Goal: Transaction & Acquisition: Purchase product/service

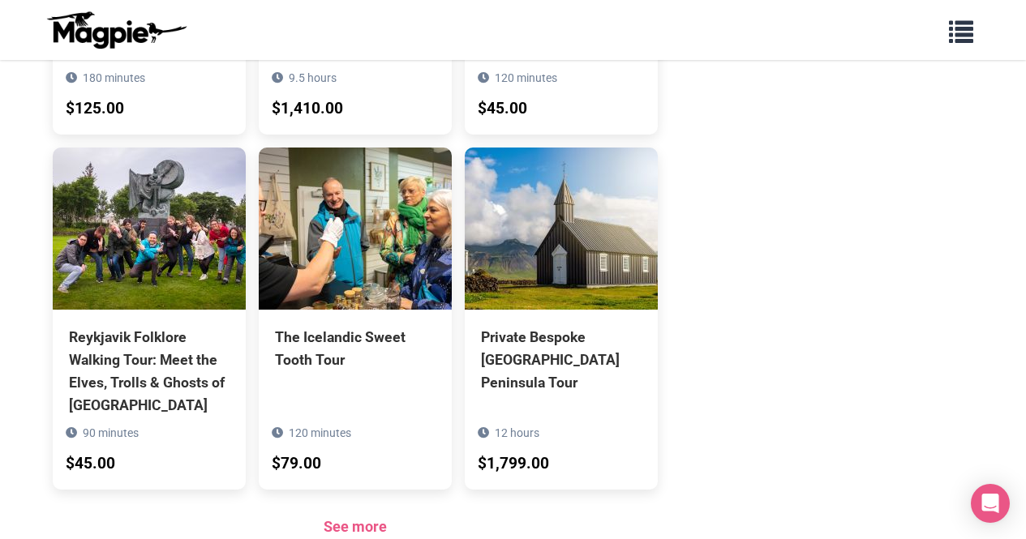
scroll to position [1557, 0]
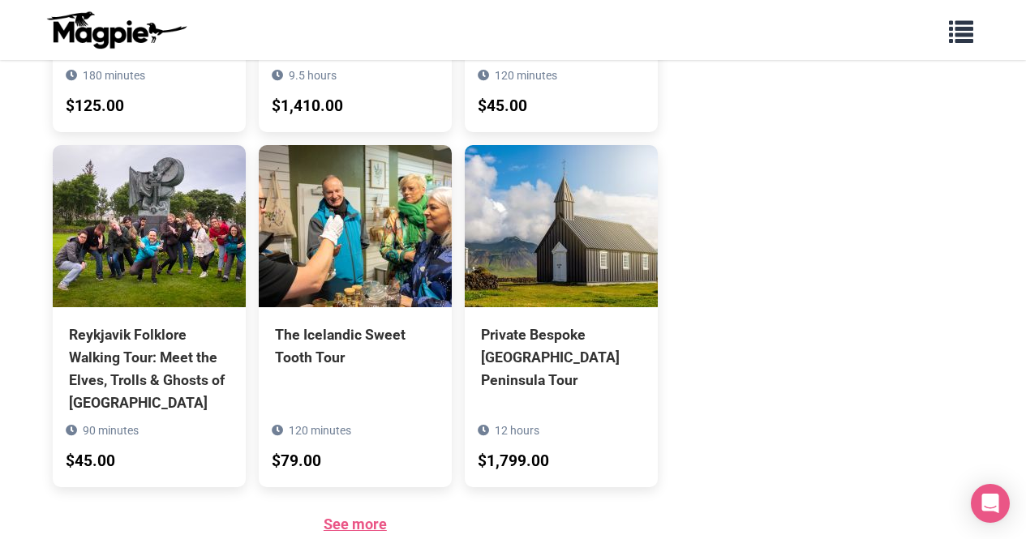
click at [381, 516] on link "See more" at bounding box center [355, 524] width 63 height 17
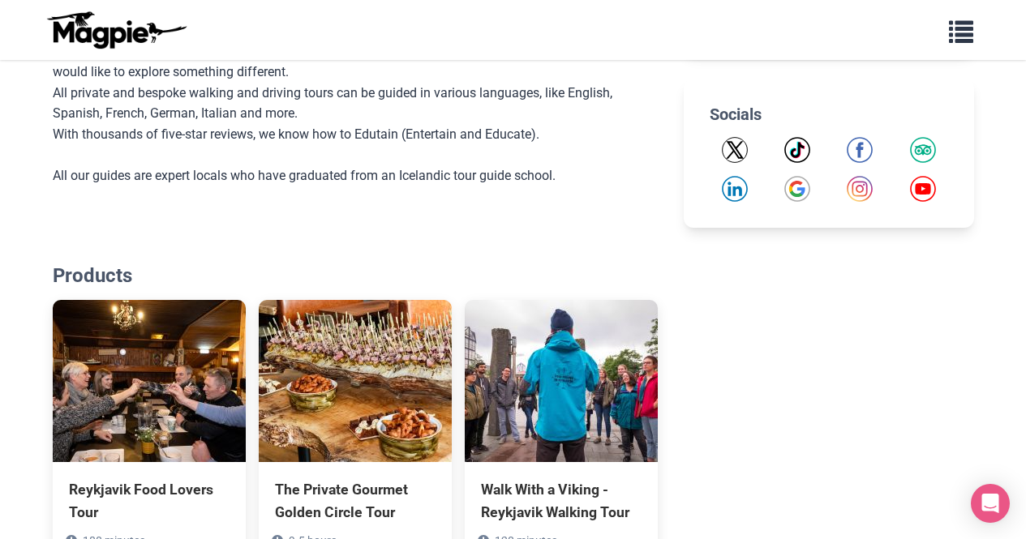
scroll to position [1089, 0]
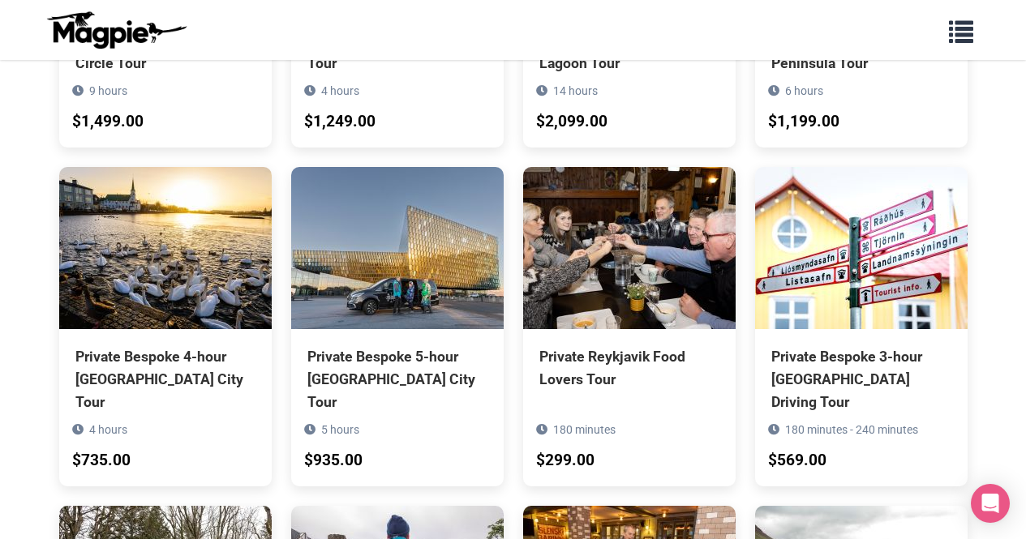
scroll to position [1124, 0]
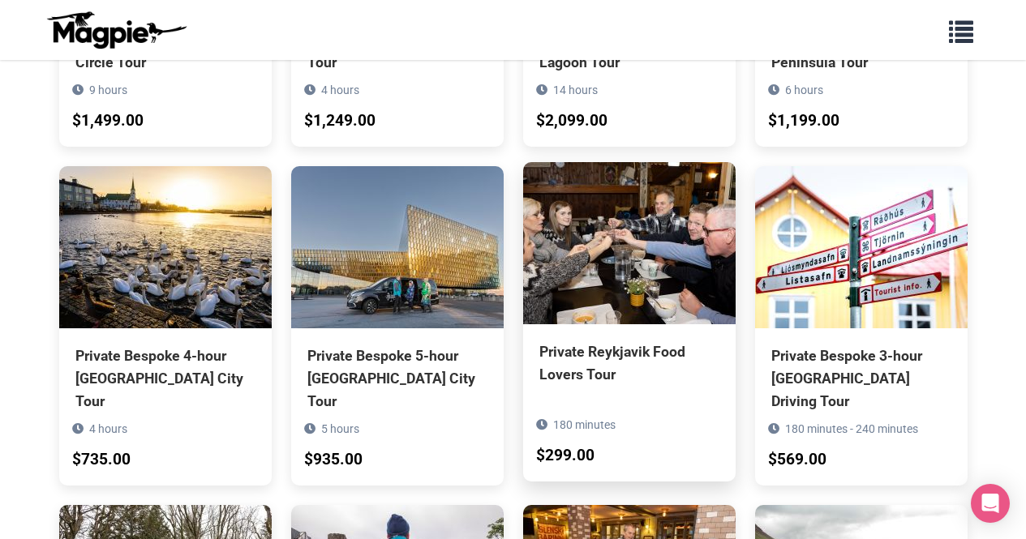
click at [657, 341] on div "Private Reykjavik Food Lovers Tour" at bounding box center [629, 363] width 180 height 45
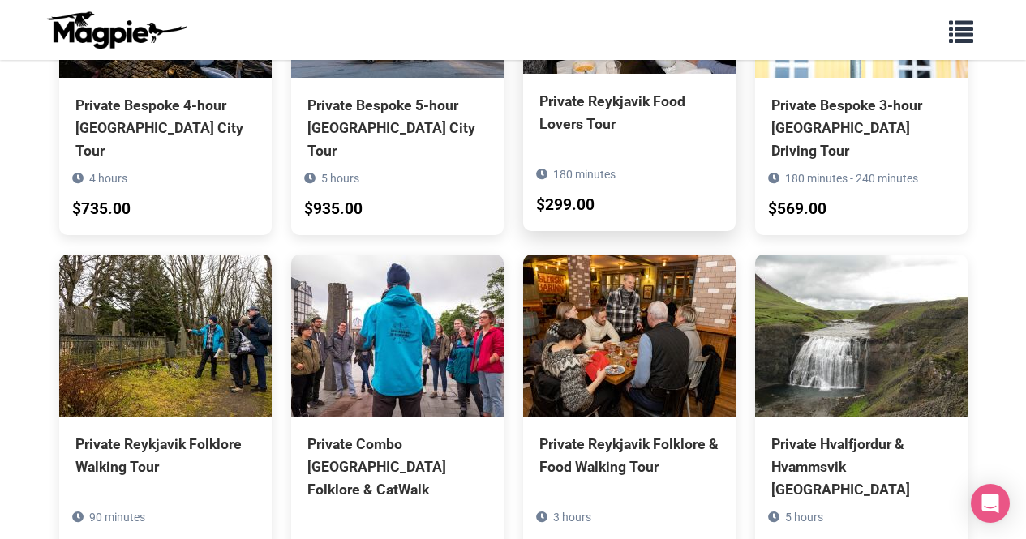
scroll to position [1376, 0]
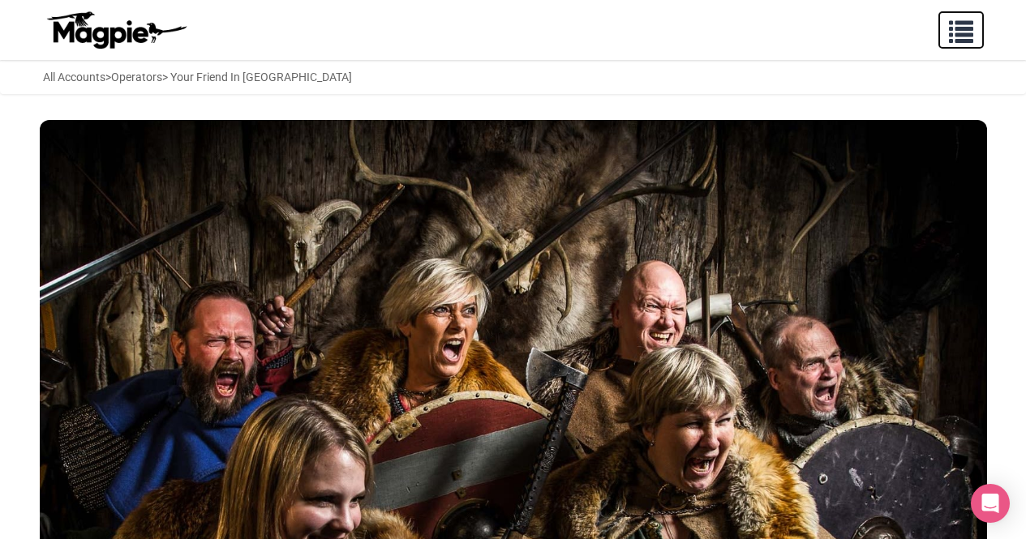
click at [961, 27] on span "button" at bounding box center [961, 28] width 24 height 24
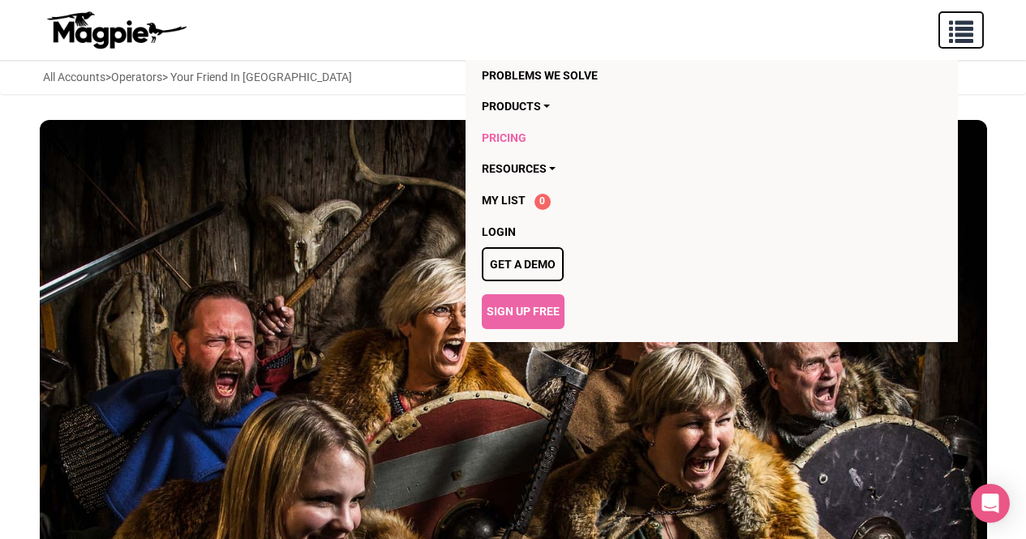
click at [518, 140] on link "Pricing" at bounding box center [679, 137] width 395 height 31
click at [359, 72] on div "All Accounts > Operators > Your Friend In [GEOGRAPHIC_DATA]" at bounding box center [513, 77] width 973 height 18
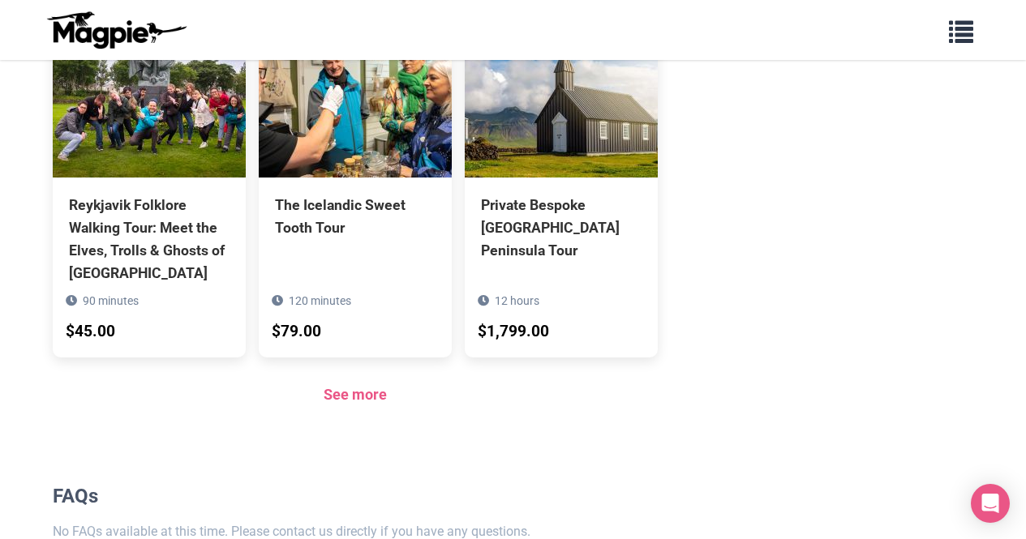
scroll to position [1763, 0]
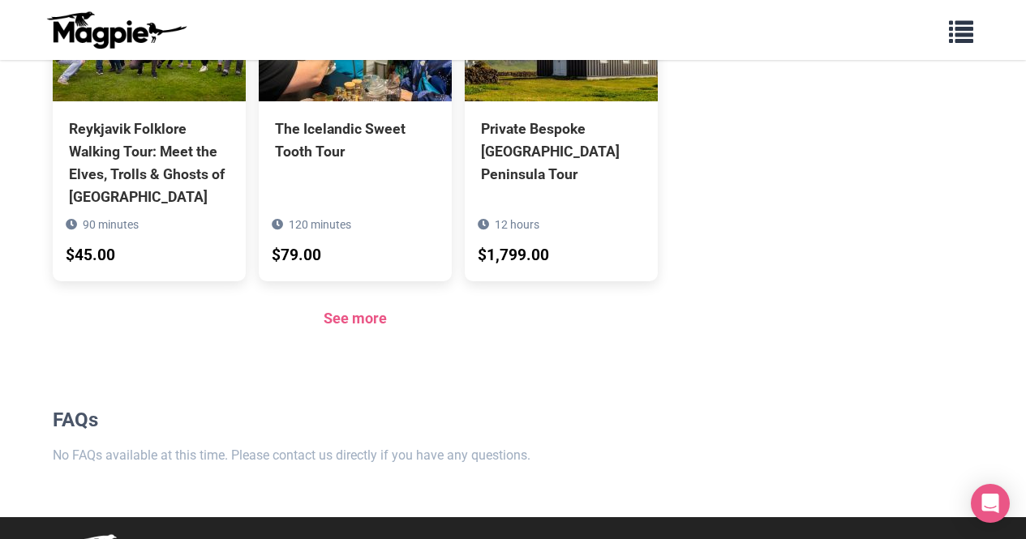
click at [368, 310] on link "See more" at bounding box center [355, 318] width 63 height 17
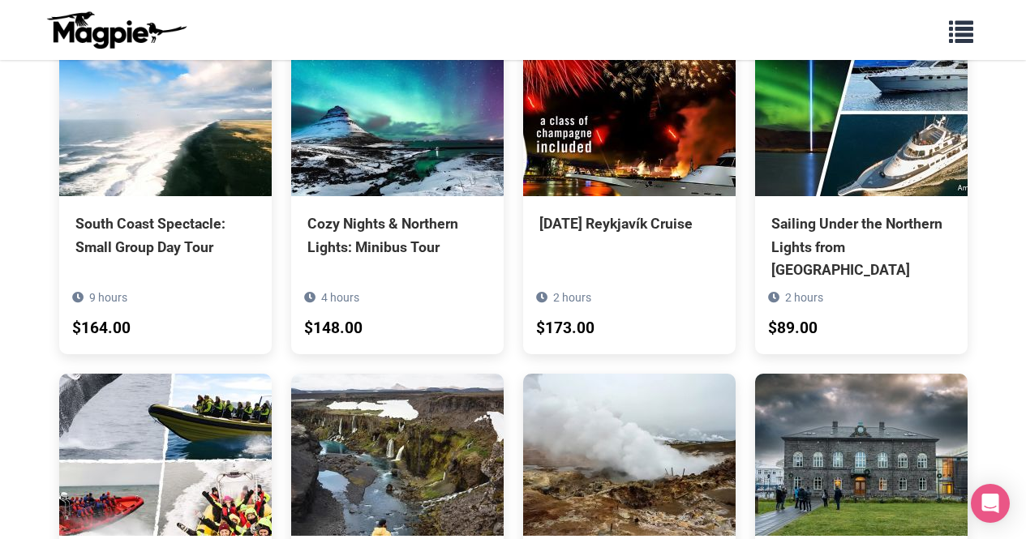
scroll to position [5714, 0]
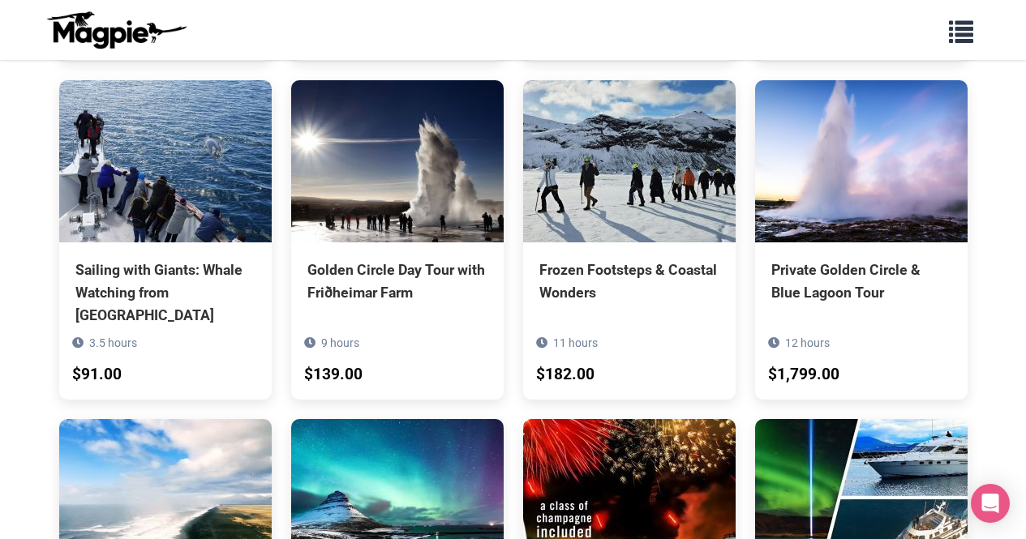
scroll to position [5327, 0]
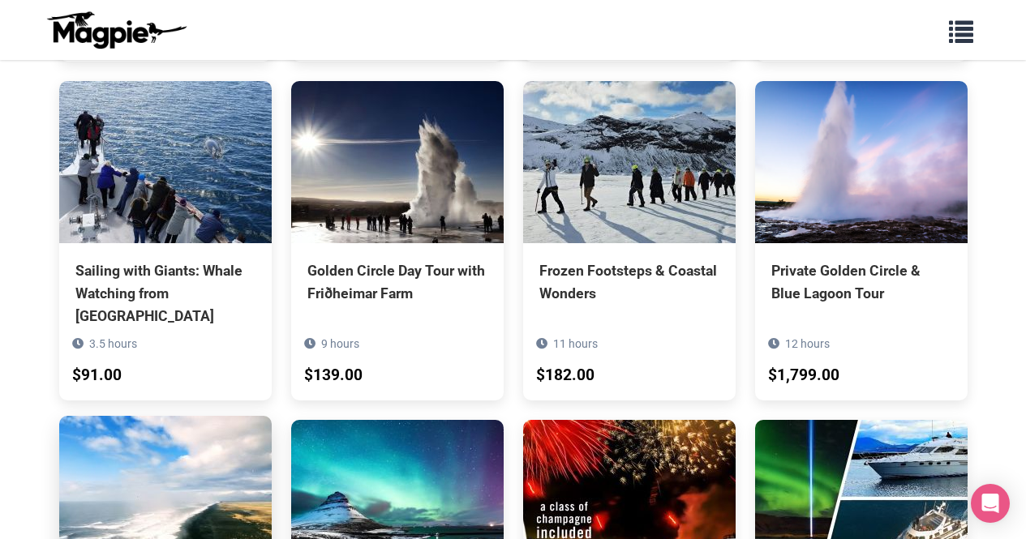
click at [181, 416] on img at bounding box center [165, 497] width 212 height 162
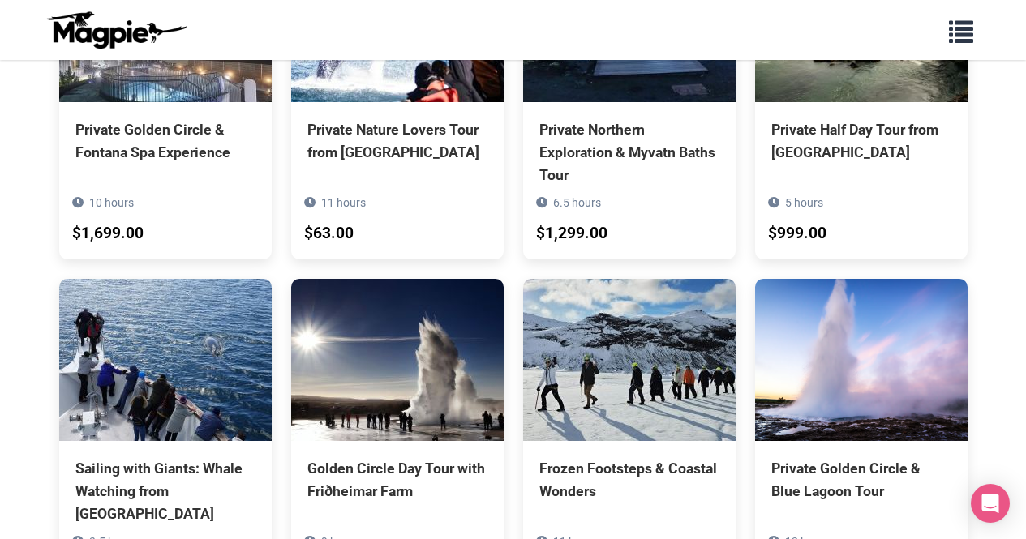
scroll to position [5087, 0]
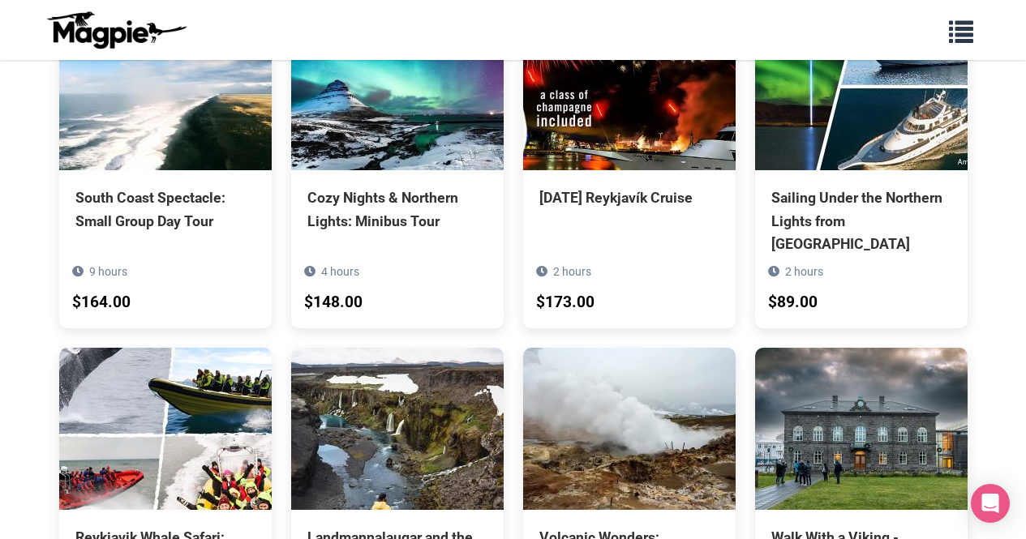
scroll to position [5686, 0]
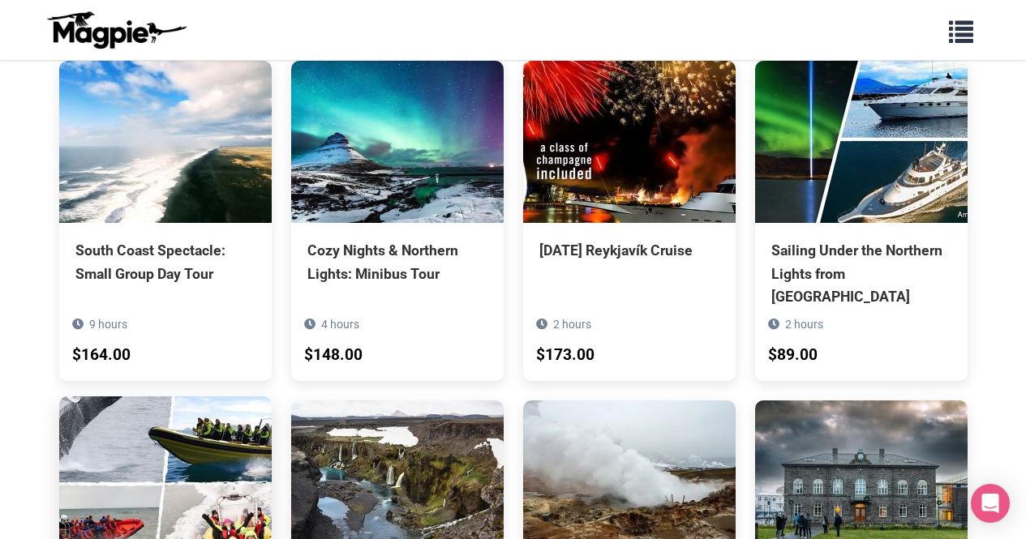
click at [177, 397] on img at bounding box center [165, 478] width 212 height 162
